Goal: Information Seeking & Learning: Learn about a topic

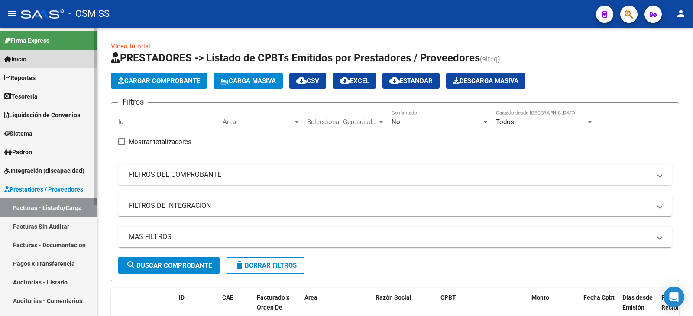
click at [19, 56] on span "Inicio" at bounding box center [15, 60] width 22 height 10
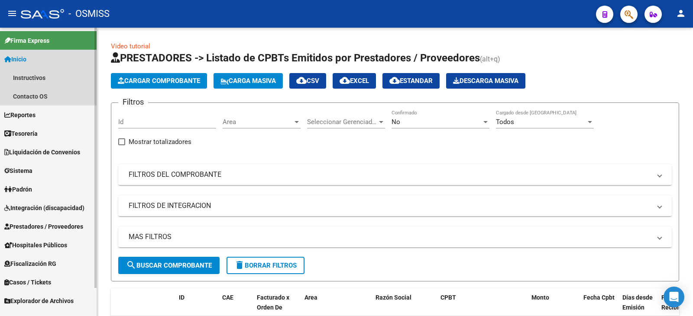
click at [26, 58] on span "Inicio" at bounding box center [15, 60] width 22 height 10
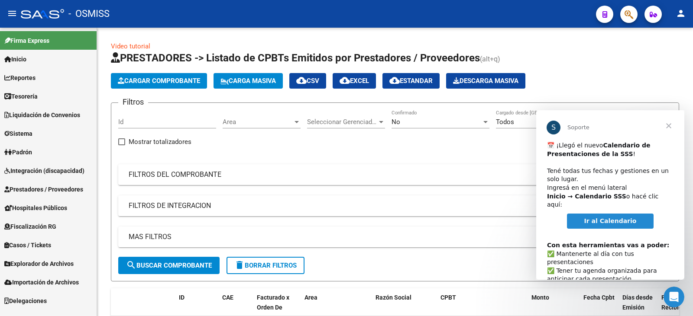
scroll to position [45, 0]
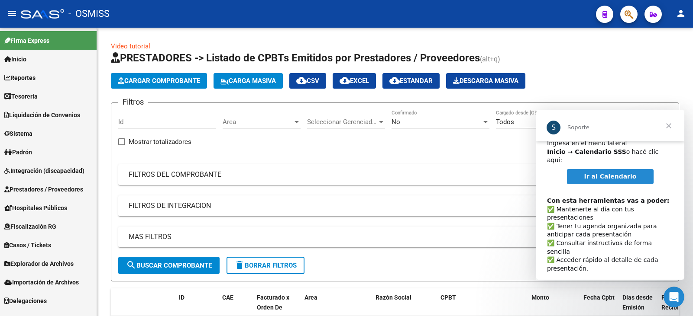
click at [597, 173] on span "Ir al Calendario" at bounding box center [610, 176] width 52 height 7
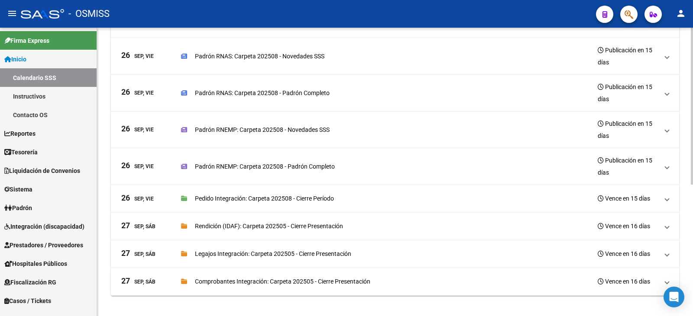
scroll to position [241, 0]
click at [207, 229] on p "Rendición (IDAF): Carpeta 202505 - Cierre Presentación" at bounding box center [269, 226] width 148 height 10
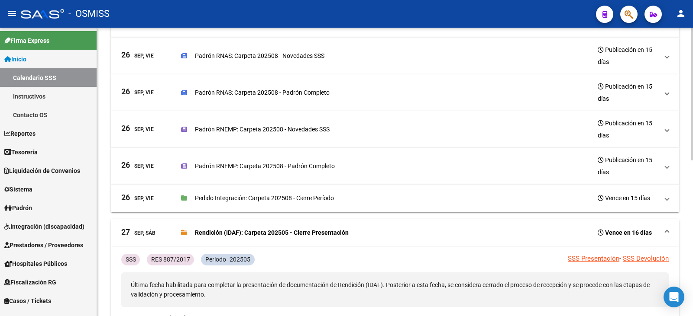
click at [207, 229] on p "Rendición (IDAF): Carpeta 202505 - Cierre Presentación" at bounding box center [272, 233] width 154 height 10
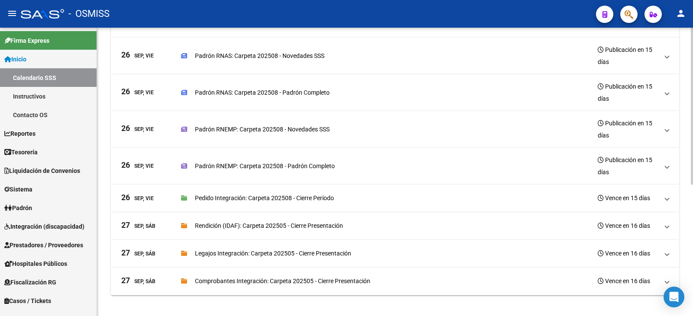
click at [648, 278] on h3 "Vence en 16 días" at bounding box center [623, 281] width 52 height 12
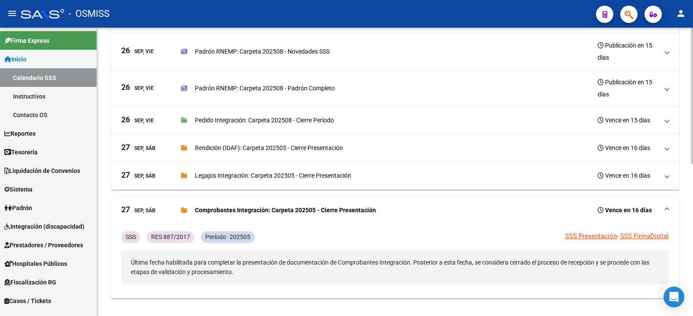
scroll to position [322, 0]
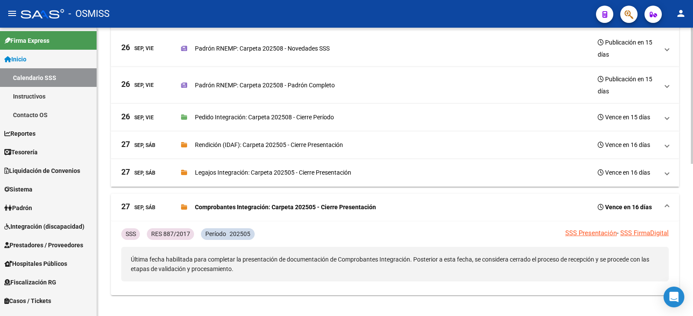
click at [661, 207] on span "[DATE], Sáb Comprobantes Integración: Carpeta 202505 - Cierre Presentación Venc…" at bounding box center [393, 207] width 544 height 12
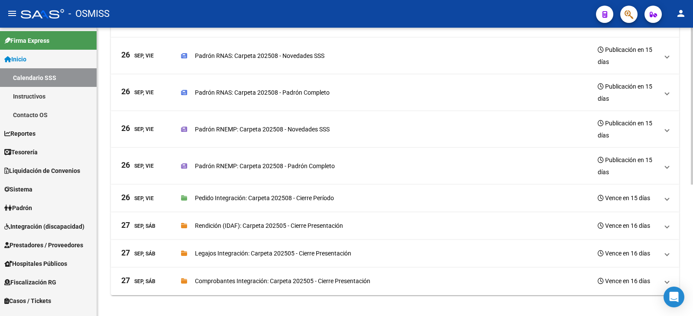
scroll to position [198, 0]
